Goal: Book appointment/travel/reservation

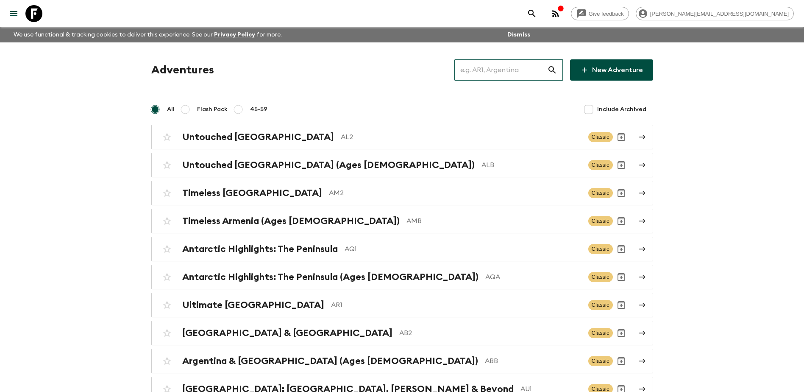
click at [505, 68] on input "text" at bounding box center [501, 70] width 93 height 24
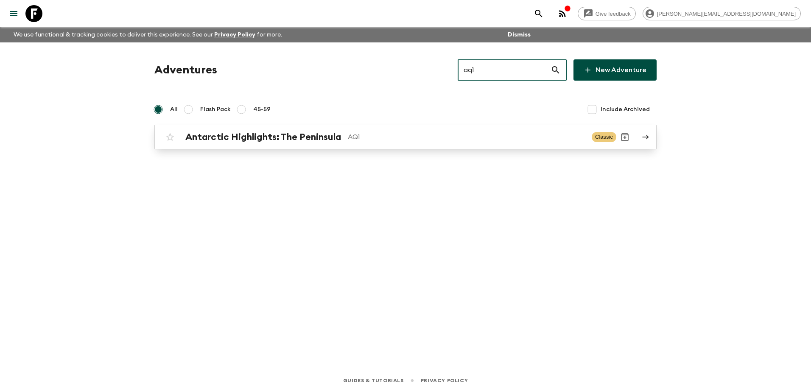
type input "aq1"
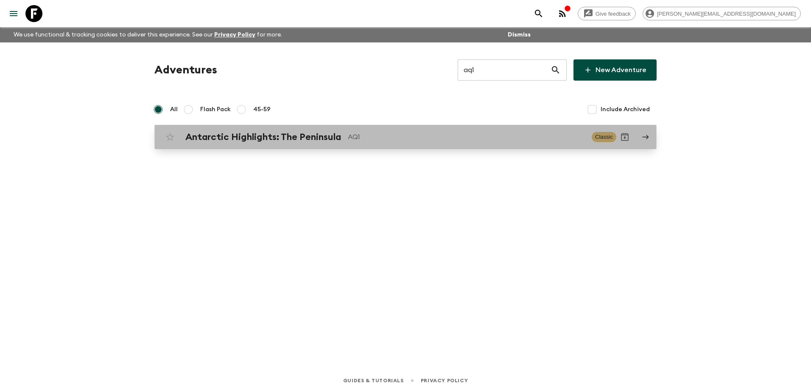
click at [452, 140] on p "AQ1" at bounding box center [466, 137] width 237 height 10
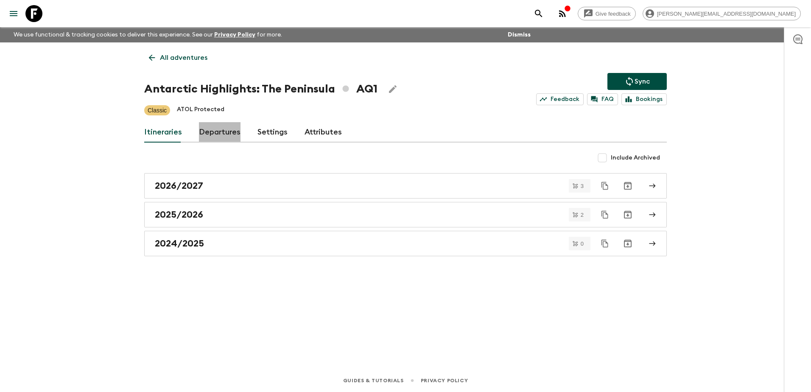
click at [227, 128] on link "Departures" at bounding box center [220, 132] width 42 height 20
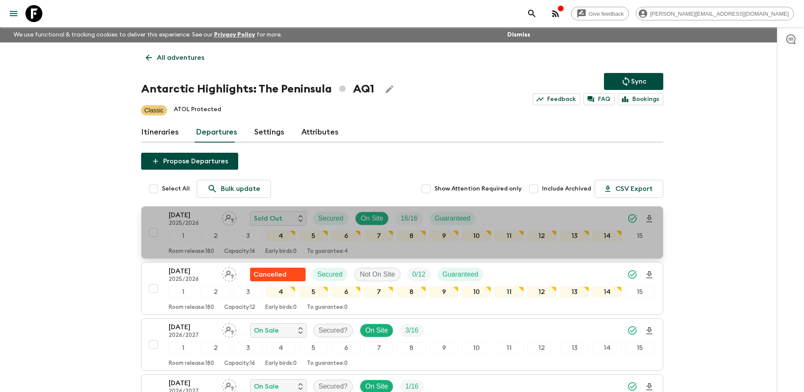
click at [181, 222] on p "2025/2026" at bounding box center [192, 223] width 47 height 7
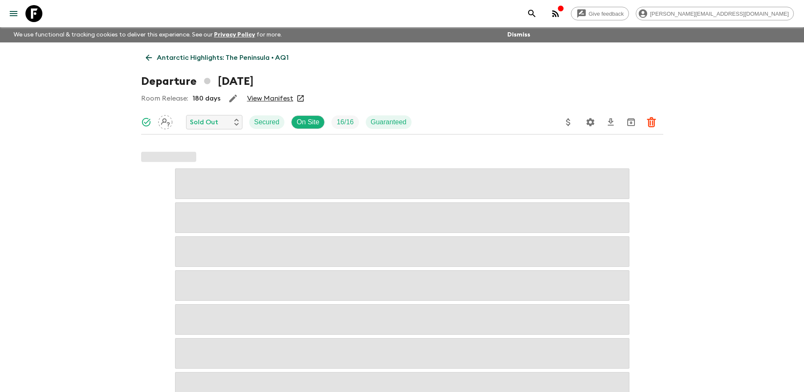
click at [275, 96] on link "View Manifest" at bounding box center [270, 98] width 46 height 8
